Goal: Transaction & Acquisition: Download file/media

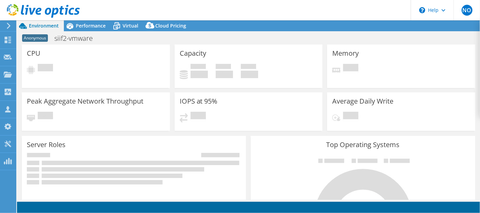
select select "USD"
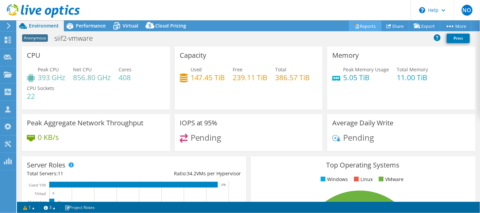
click at [364, 22] on link "Reports" at bounding box center [365, 26] width 33 height 11
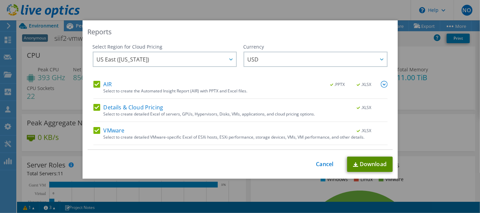
click at [353, 163] on img at bounding box center [355, 164] width 5 height 4
click at [8, 201] on div "Reports Select Region for Cloud Pricing Asia Pacific ([GEOGRAPHIC_DATA]) [GEOGR…" at bounding box center [240, 106] width 480 height 213
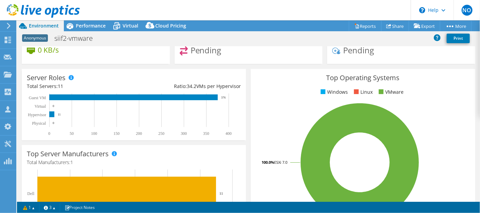
scroll to position [88, 0]
